Goal: Information Seeking & Learning: Find specific fact

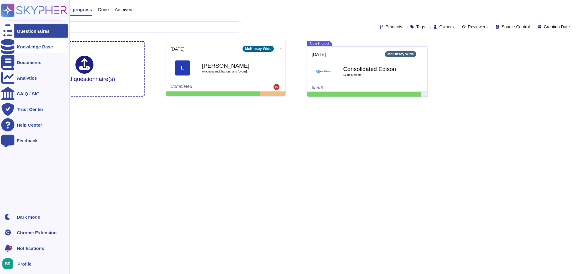
click at [37, 45] on div "Knowledge Base" at bounding box center [35, 46] width 36 height 5
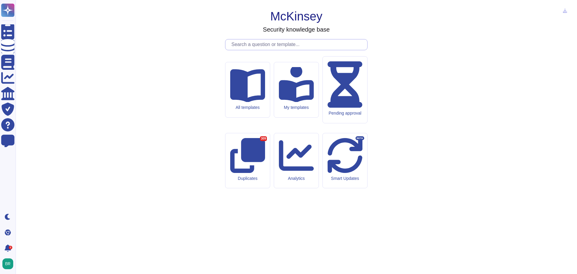
click at [307, 50] on input "text" at bounding box center [297, 44] width 139 height 11
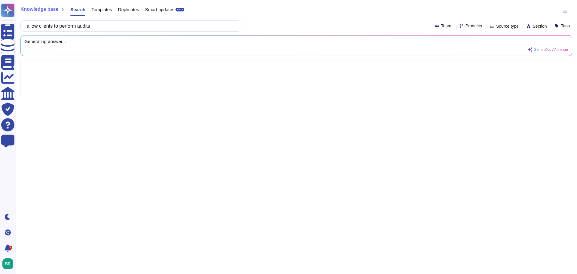
type input "allow clients to perform audits"
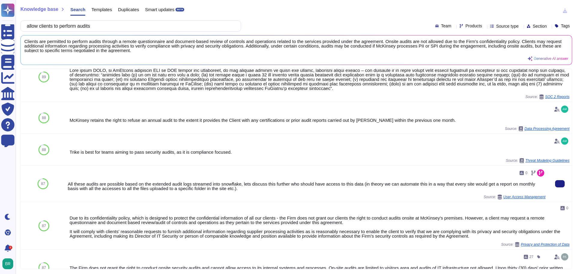
scroll to position [150, 0]
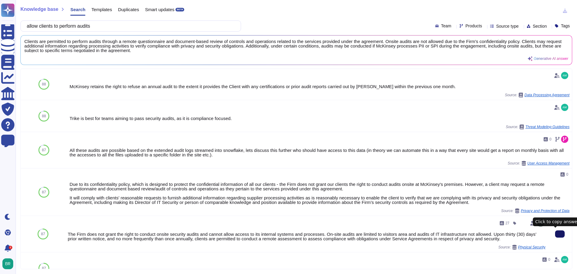
click at [559, 233] on button at bounding box center [560, 233] width 10 height 7
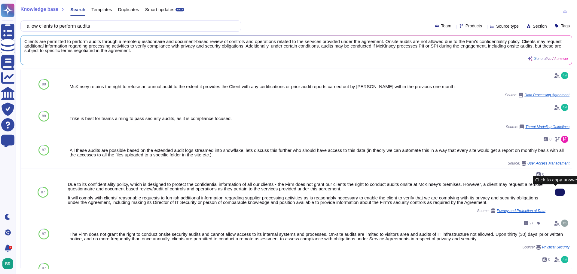
click at [555, 191] on button at bounding box center [560, 191] width 10 height 7
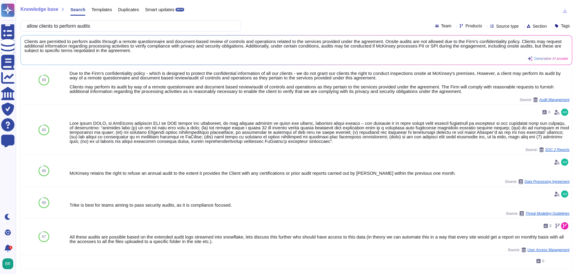
scroll to position [60, 0]
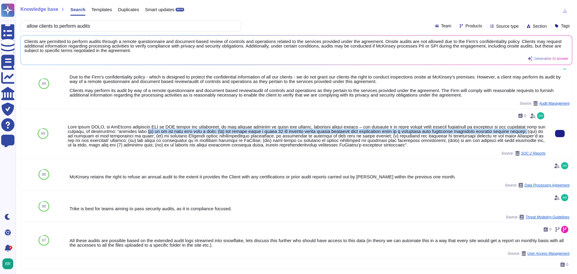
drag, startPoint x: 508, startPoint y: 130, endPoint x: 138, endPoint y: 131, distance: 370.0
click at [138, 131] on div at bounding box center [307, 135] width 478 height 23
copy div "(i) it is not more than once a year; (ii) the client gives a prior 30 day writt…"
